Goal: Transaction & Acquisition: Book appointment/travel/reservation

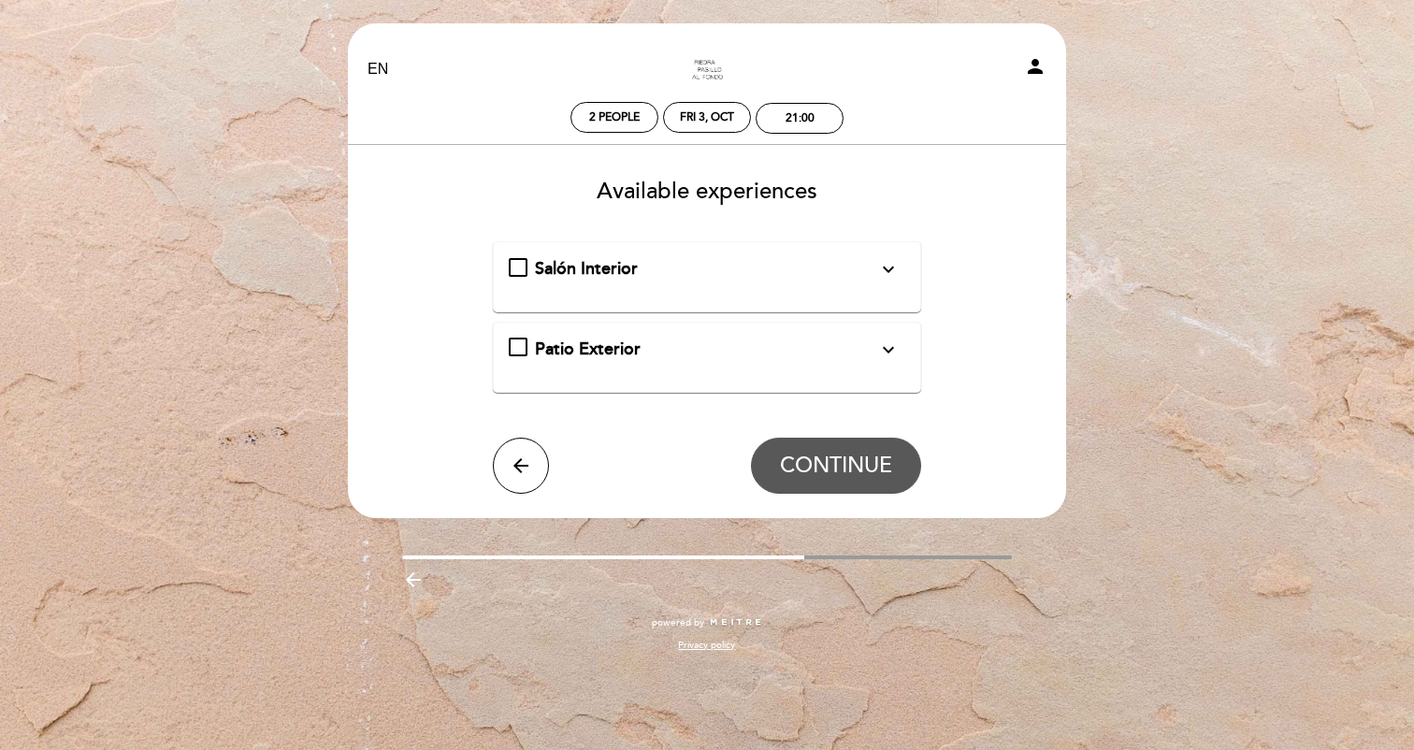
click at [520, 268] on div "Salón Interior expand_more" at bounding box center [707, 269] width 397 height 24
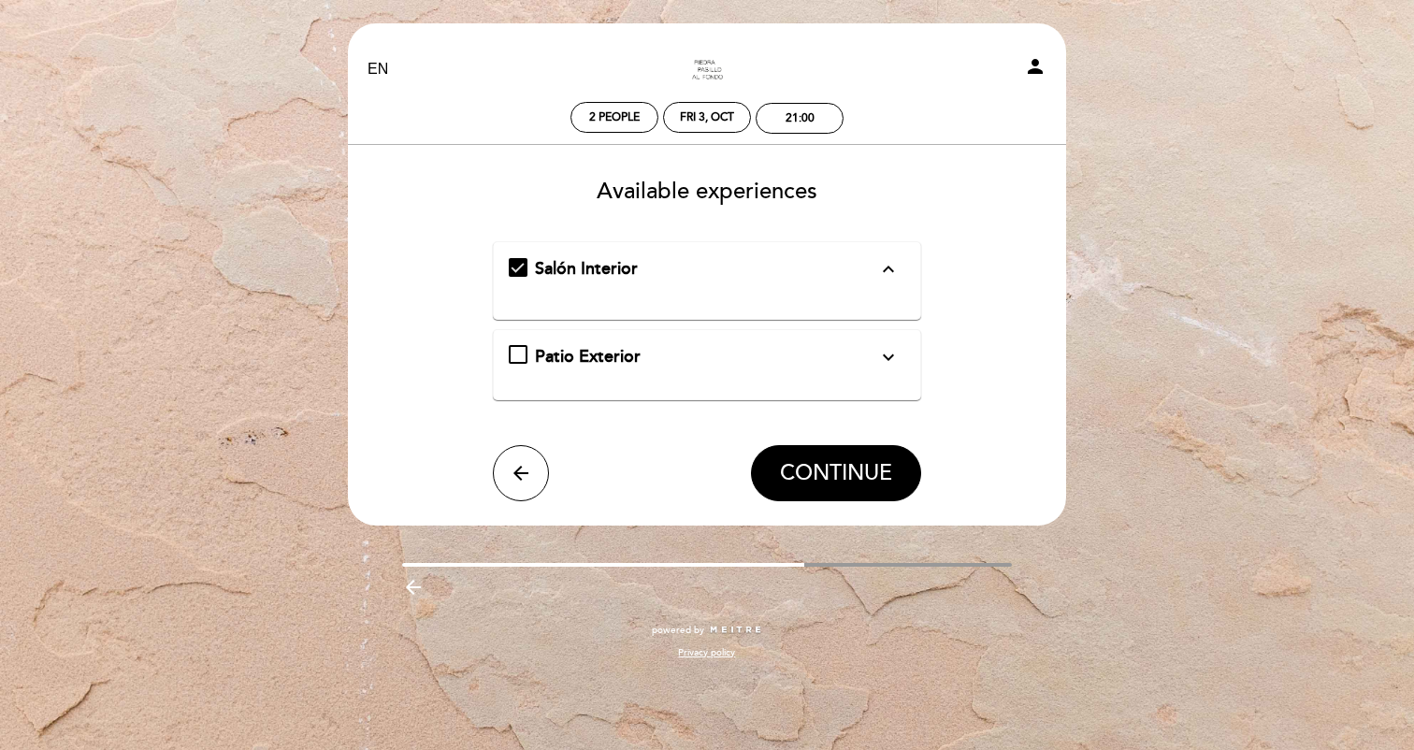
click at [611, 268] on span "Salón Interior" at bounding box center [586, 268] width 103 height 21
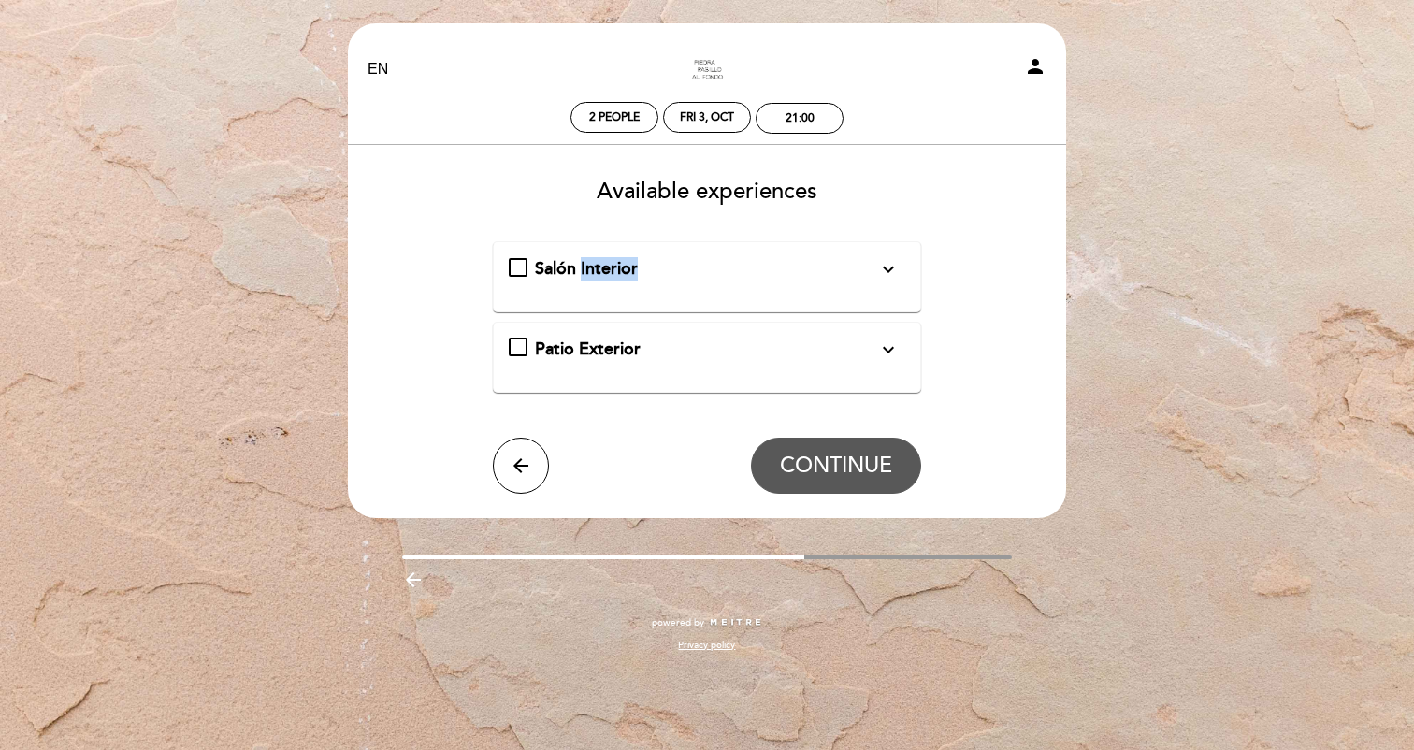
click at [611, 268] on span "Salón Interior" at bounding box center [586, 268] width 103 height 21
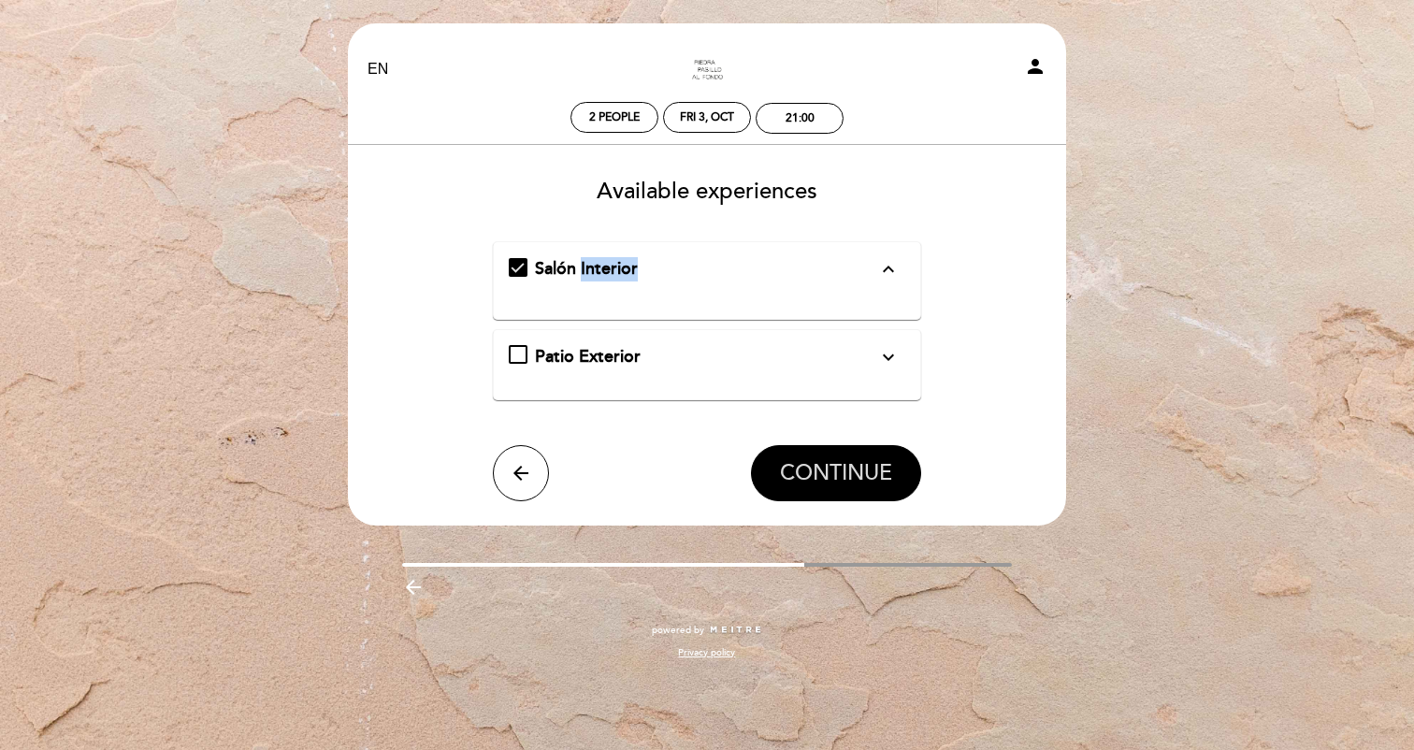
click at [798, 453] on button "CONTINUE" at bounding box center [836, 473] width 170 height 56
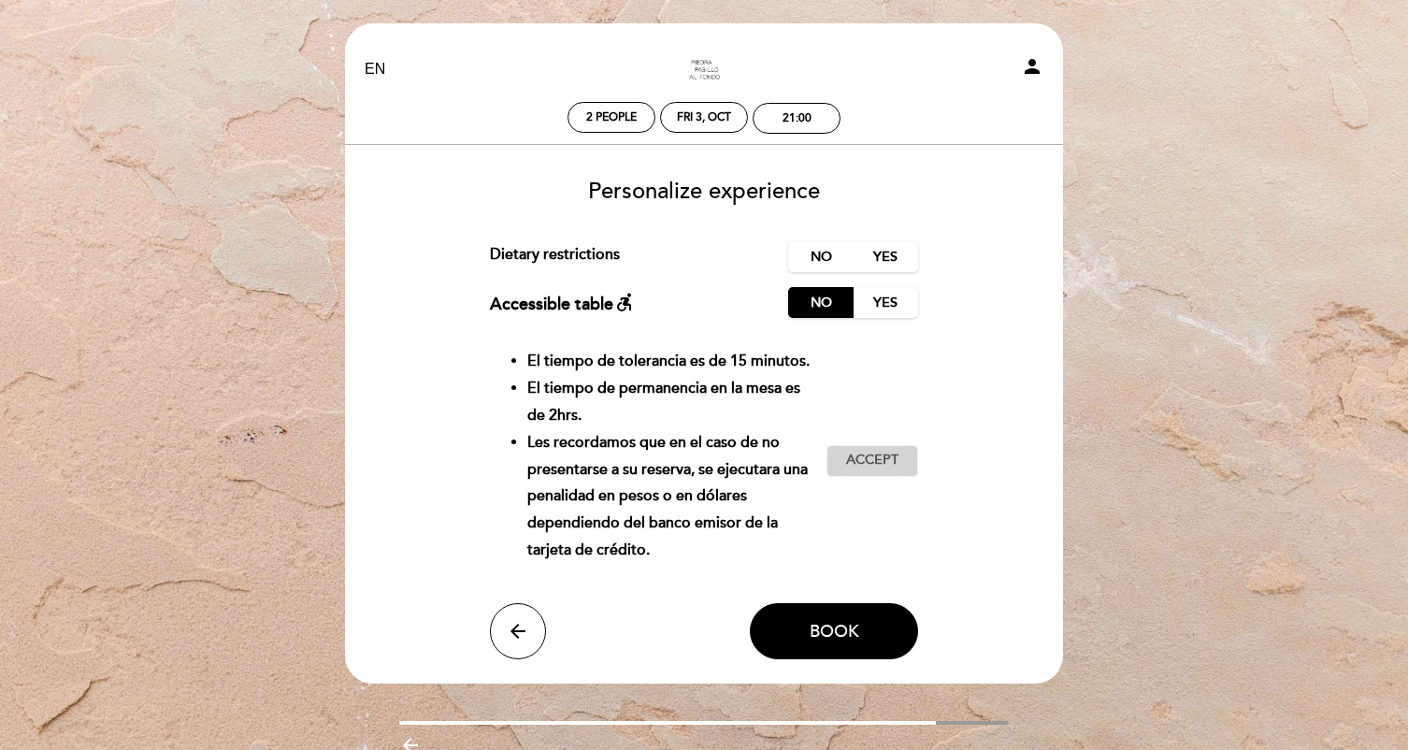
click at [882, 470] on button "Accept Accepted" at bounding box center [873, 461] width 92 height 32
click at [814, 263] on label "No" at bounding box center [820, 256] width 65 height 31
click at [840, 619] on button "Book" at bounding box center [834, 631] width 168 height 56
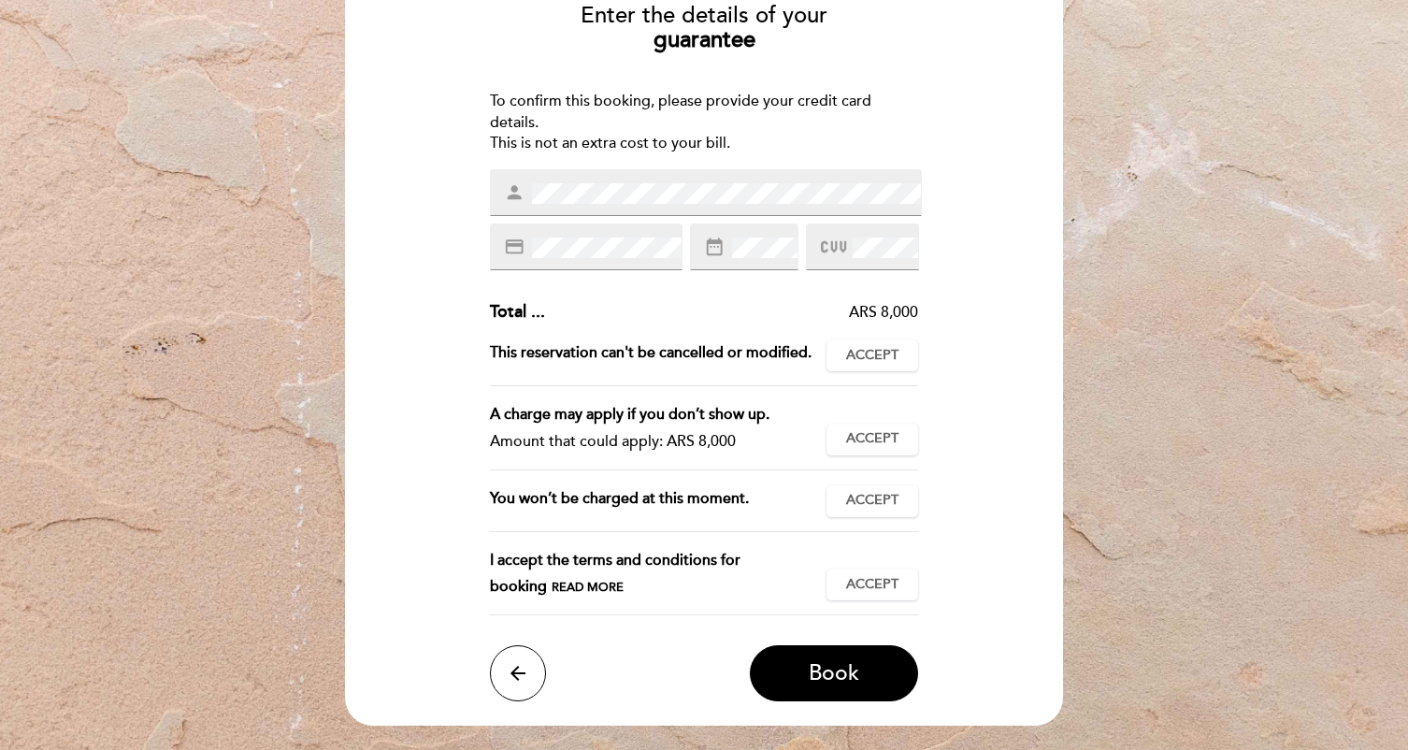
scroll to position [156, 0]
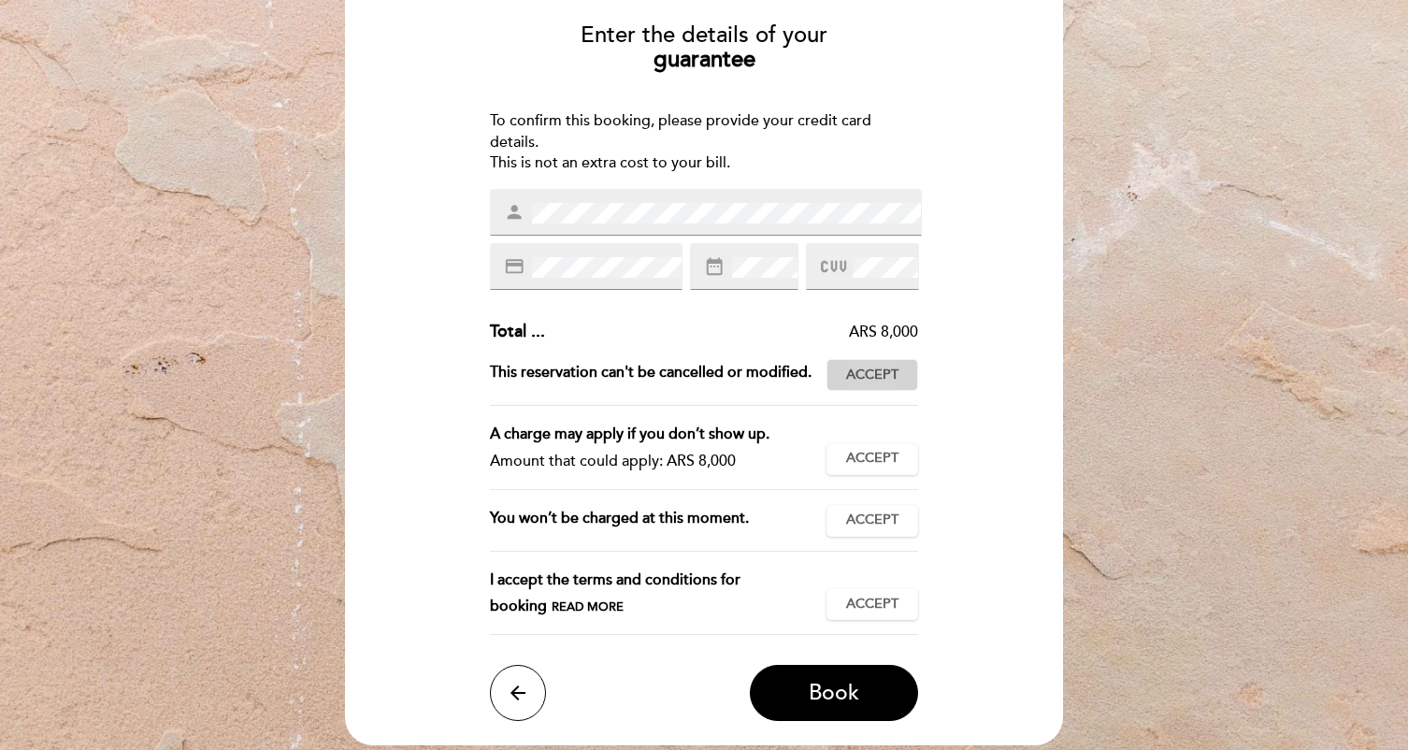
click at [885, 378] on span "Accept" at bounding box center [872, 376] width 52 height 20
click at [885, 450] on span "Accept" at bounding box center [872, 459] width 52 height 20
click at [877, 531] on button "Accept Accepted" at bounding box center [873, 521] width 92 height 32
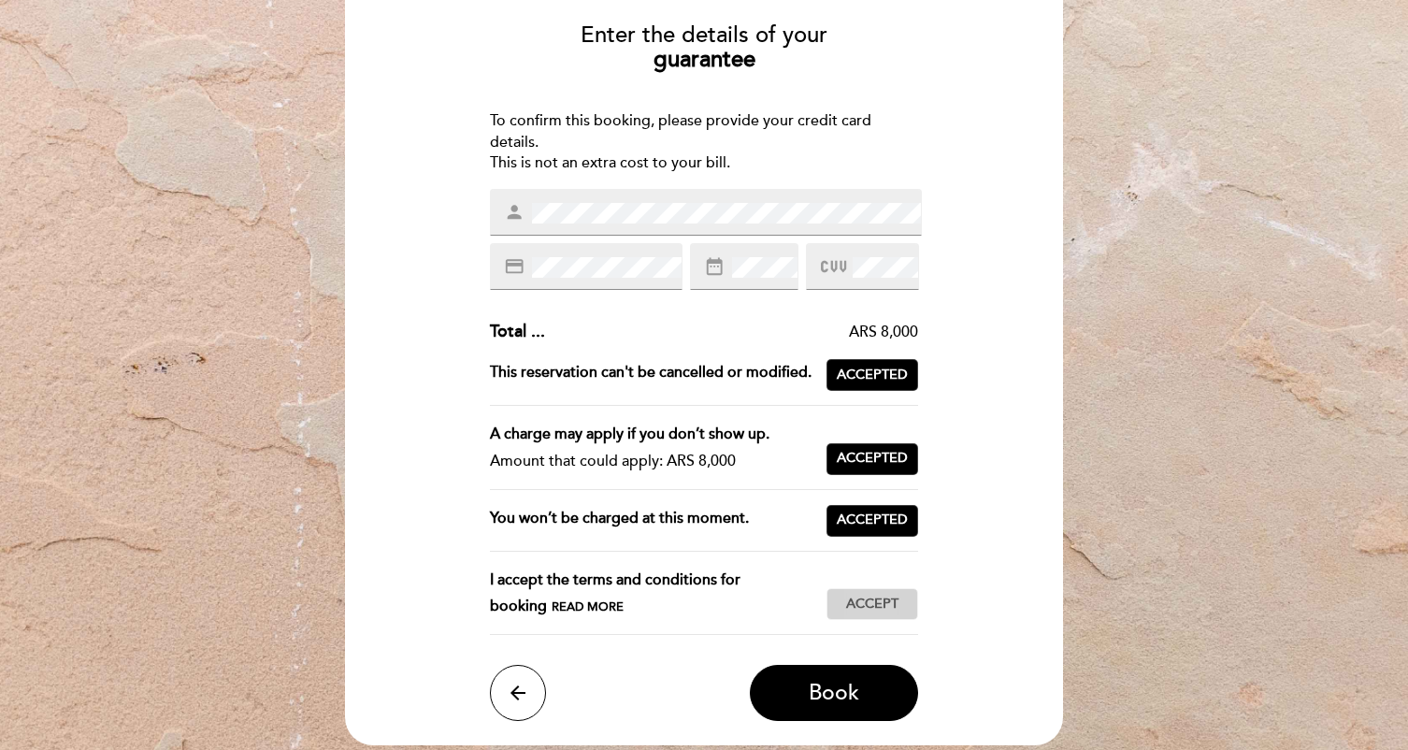
click at [874, 609] on span "Accept" at bounding box center [872, 605] width 52 height 20
click at [810, 713] on button "Book" at bounding box center [834, 693] width 168 height 56
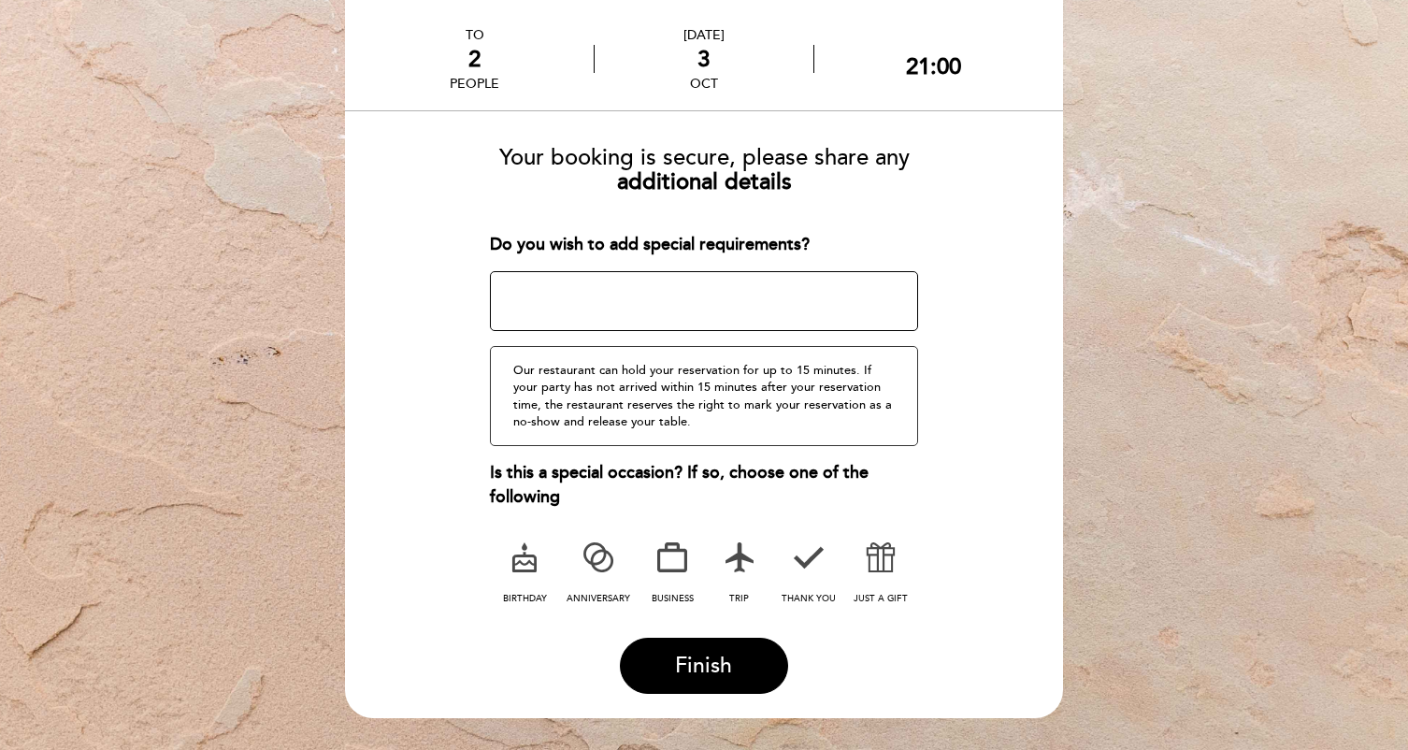
scroll to position [88, 0]
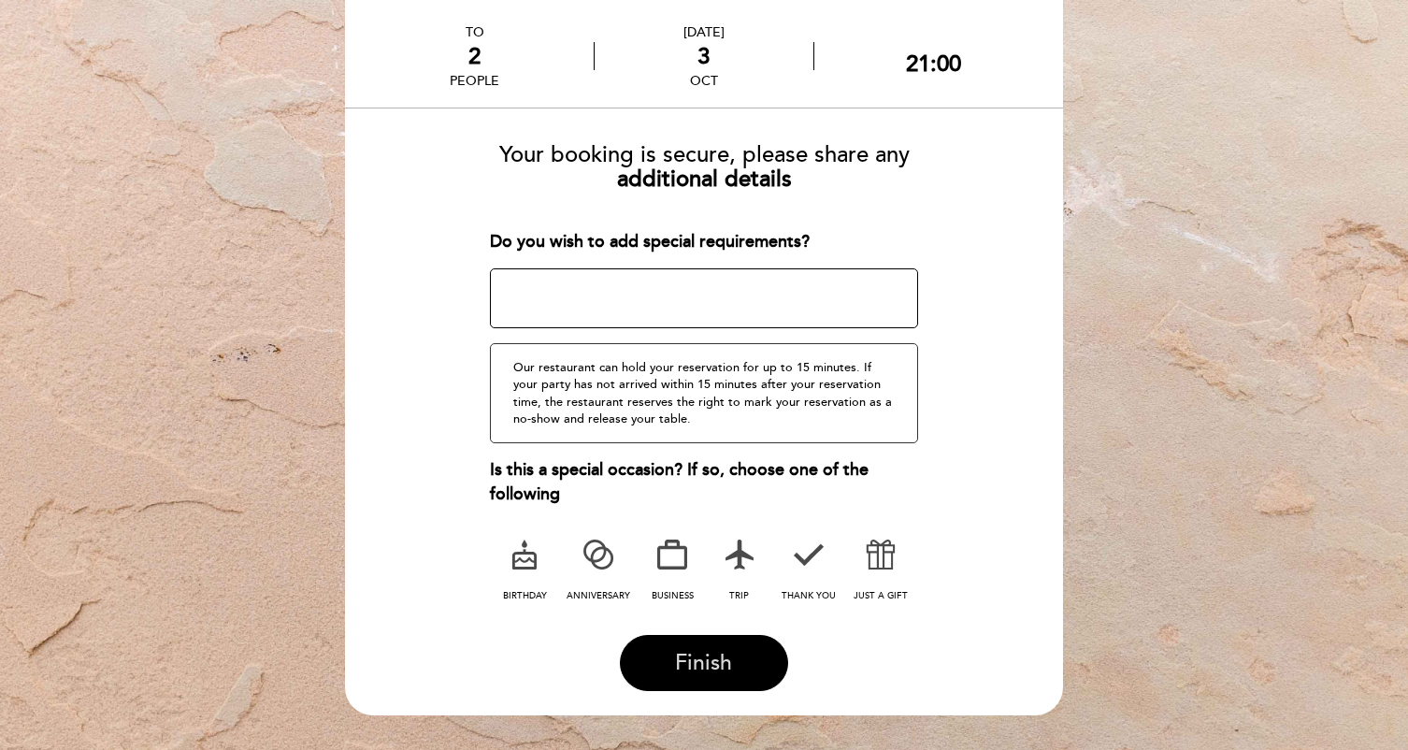
click at [672, 665] on button "Finish" at bounding box center [704, 663] width 168 height 56
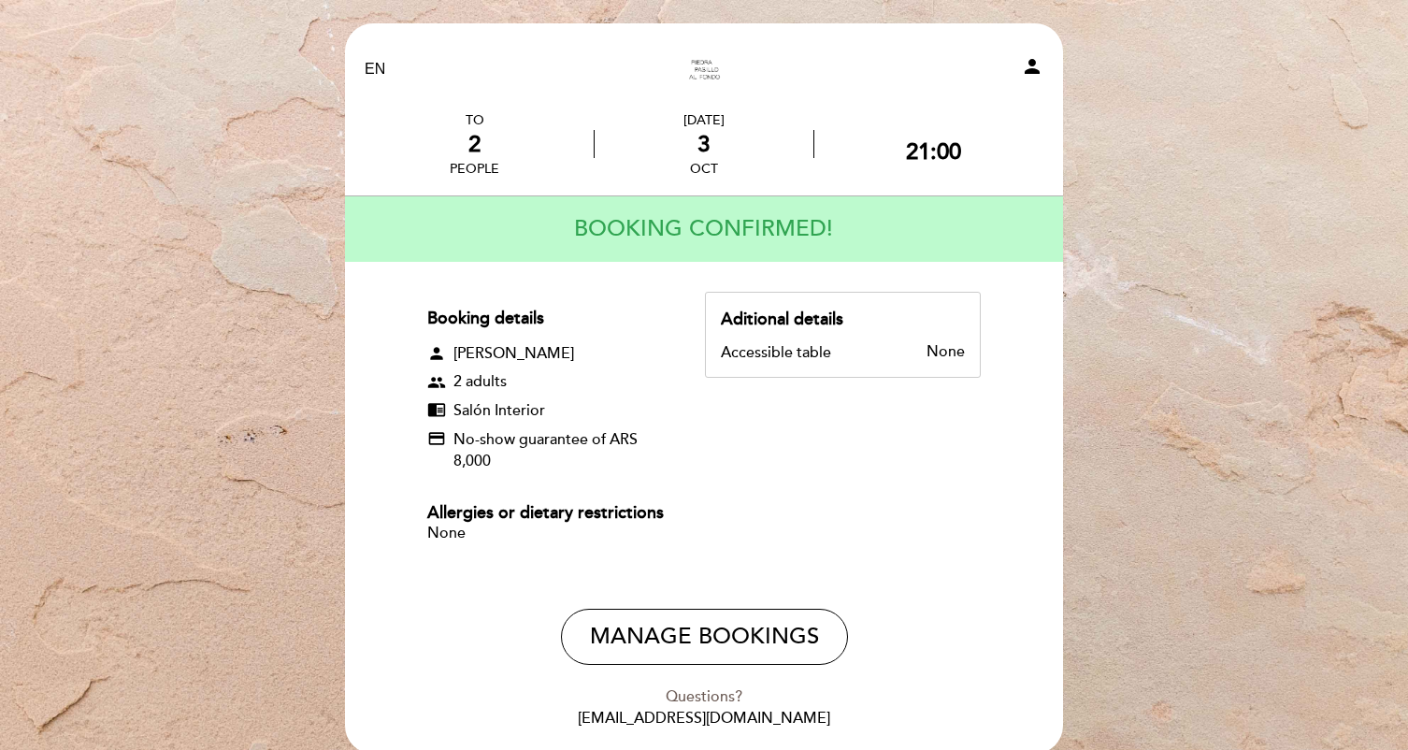
click at [481, 535] on div "None" at bounding box center [549, 534] width 244 height 18
drag, startPoint x: 481, startPoint y: 535, endPoint x: 496, endPoint y: 468, distance: 68.1
click at [496, 468] on div "Booking details person [PERSON_NAME] group 2 adults chrome_reader_mode Salón In…" at bounding box center [566, 428] width 278 height 272
